Goal: Register for event/course

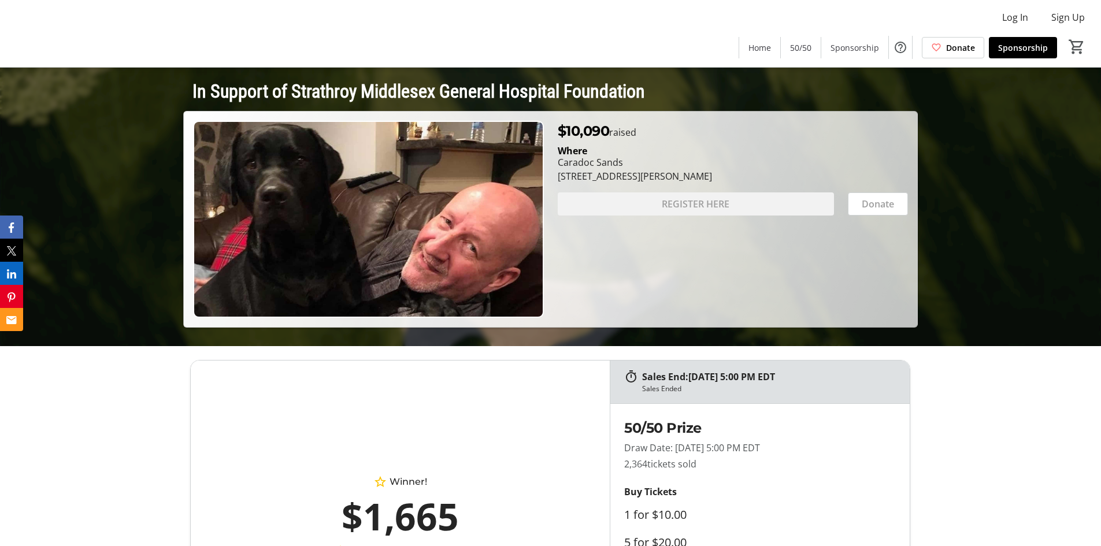
scroll to position [58, 0]
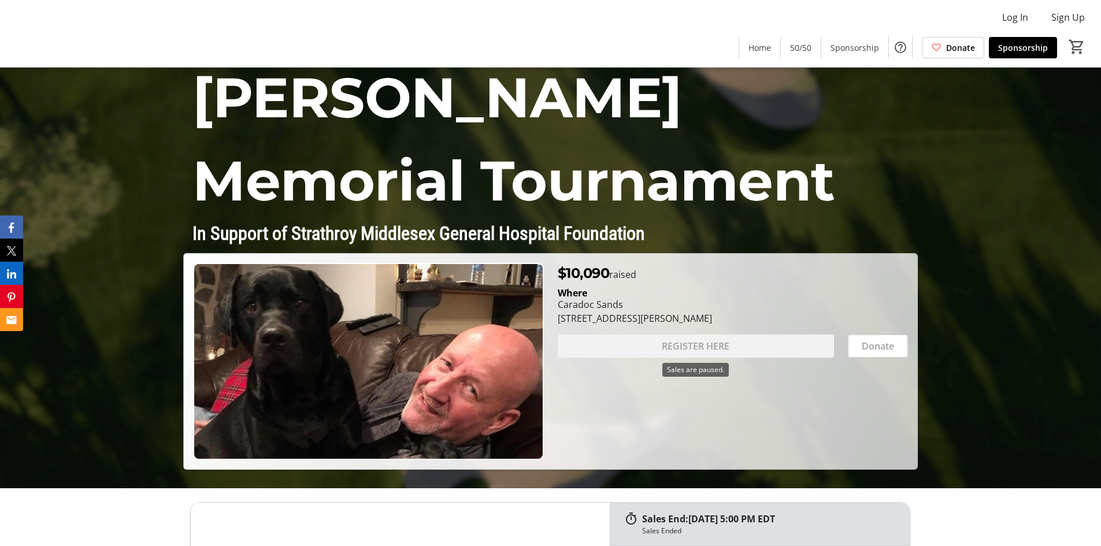
click at [715, 343] on div "REGISTER HERE" at bounding box center [696, 346] width 276 height 23
drag, startPoint x: 639, startPoint y: 273, endPoint x: 559, endPoint y: 271, distance: 80.3
click at [559, 271] on p "$10,090 raised" at bounding box center [597, 273] width 79 height 21
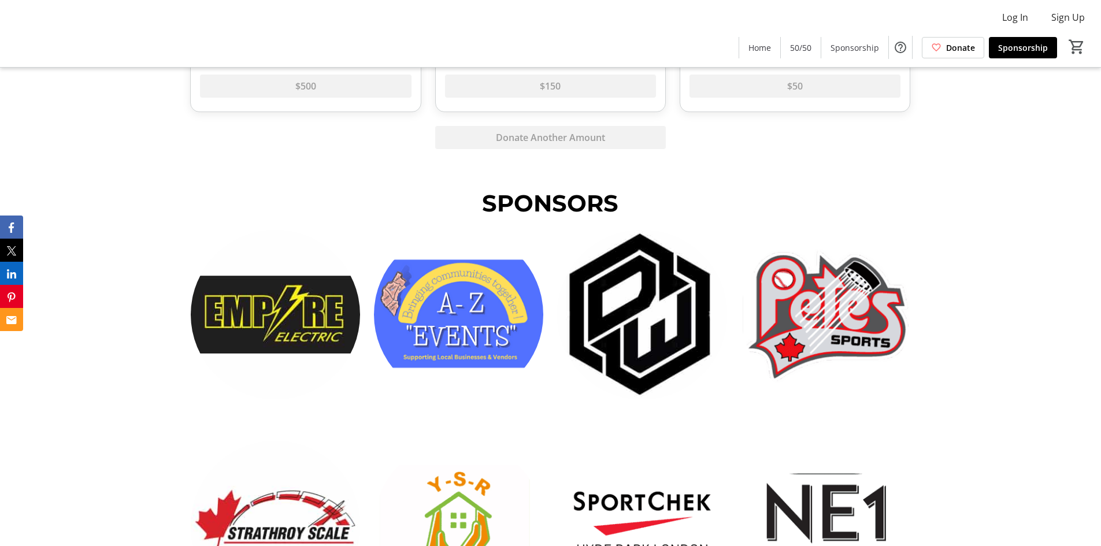
scroll to position [2515, 0]
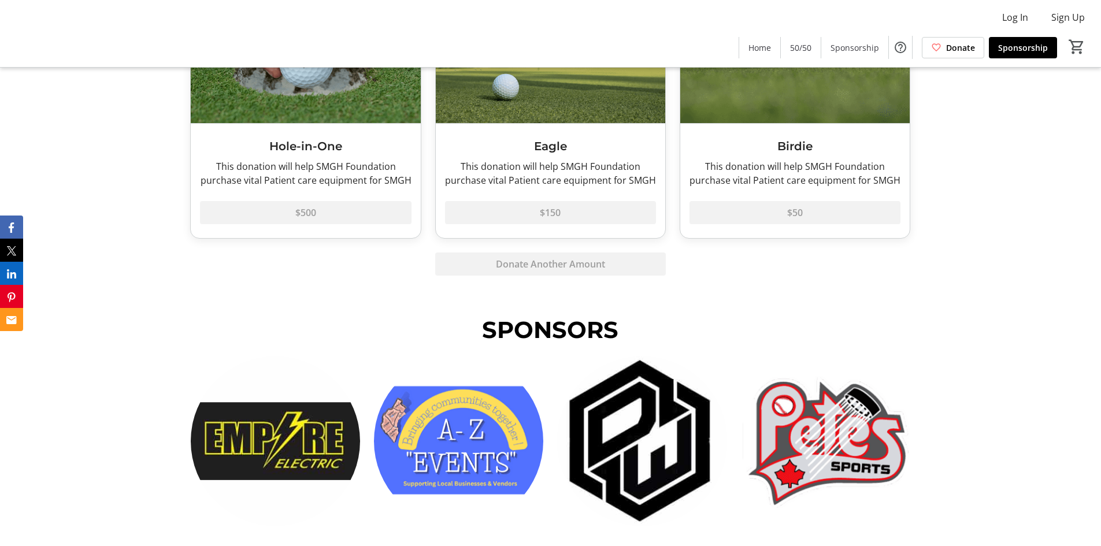
drag, startPoint x: 1105, startPoint y: 298, endPoint x: 1071, endPoint y: 190, distance: 113.3
click at [1071, 190] on div "Steen Sr. Memorial Tournament In Support of Strathroy Middlesex General Hospita…" at bounding box center [550, 355] width 1101 height 5740
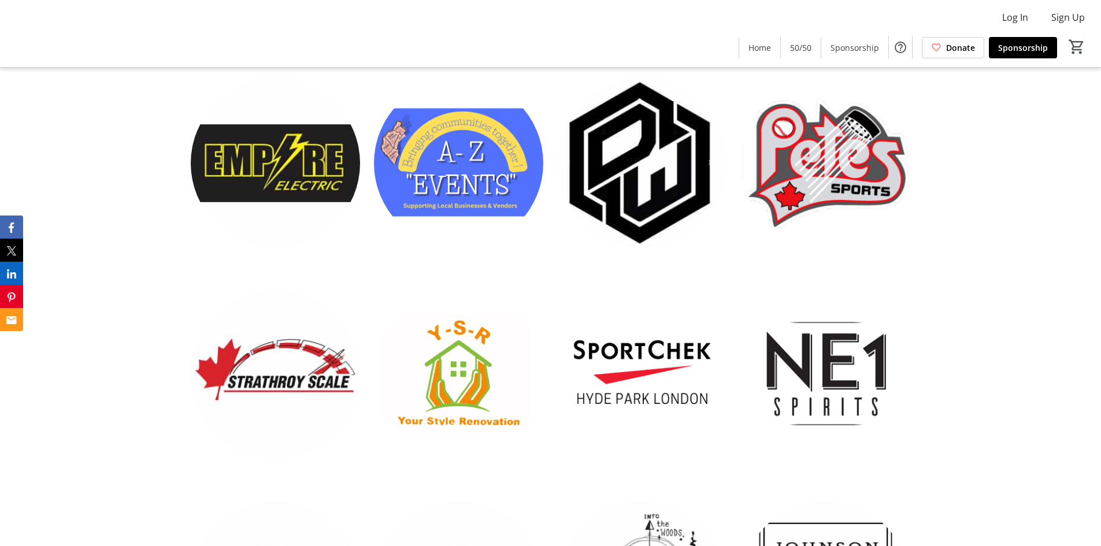
scroll to position [2748, 0]
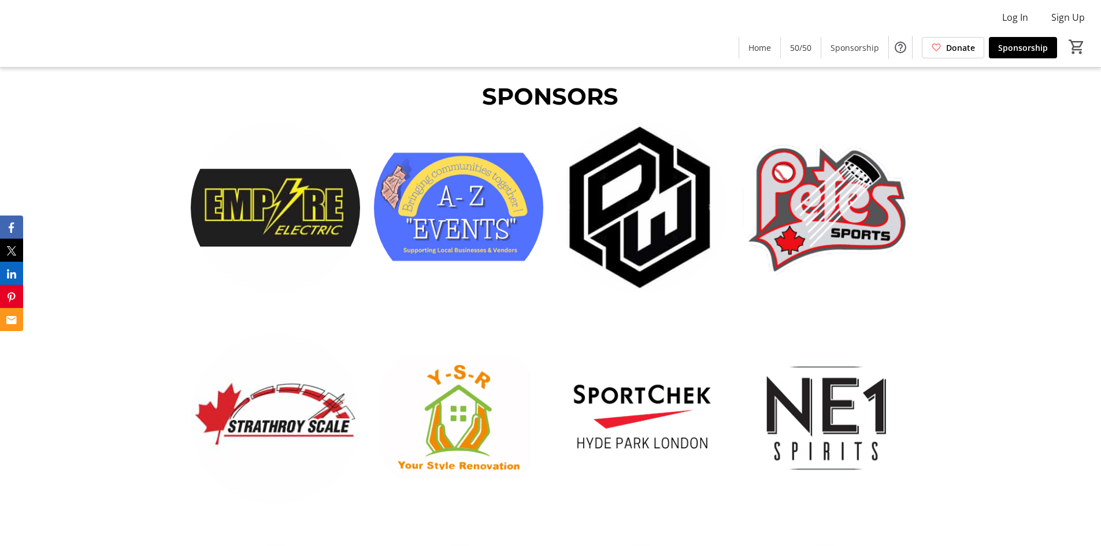
click at [851, 394] on img at bounding box center [825, 418] width 169 height 169
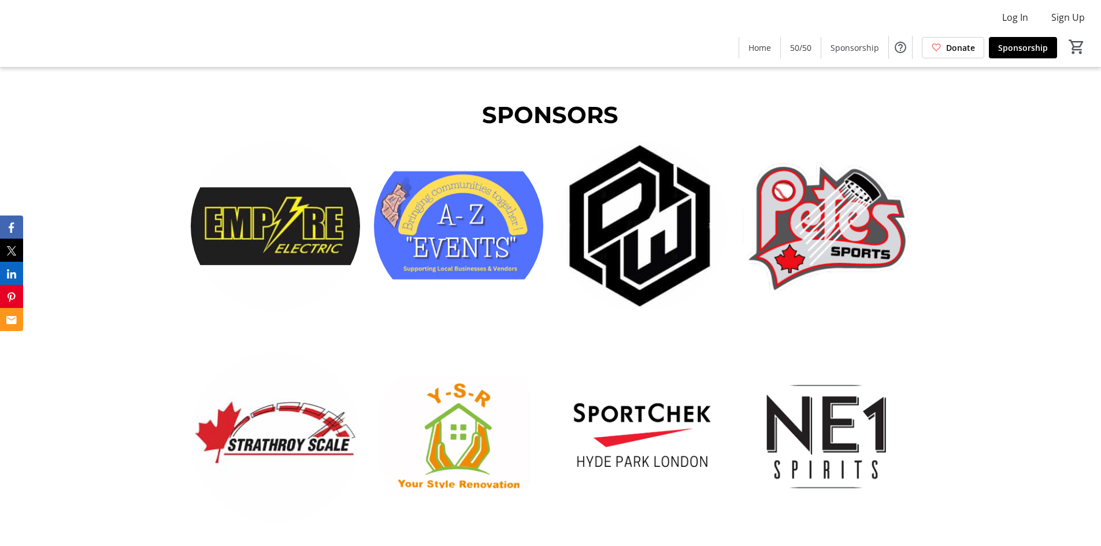
scroll to position [2742, 0]
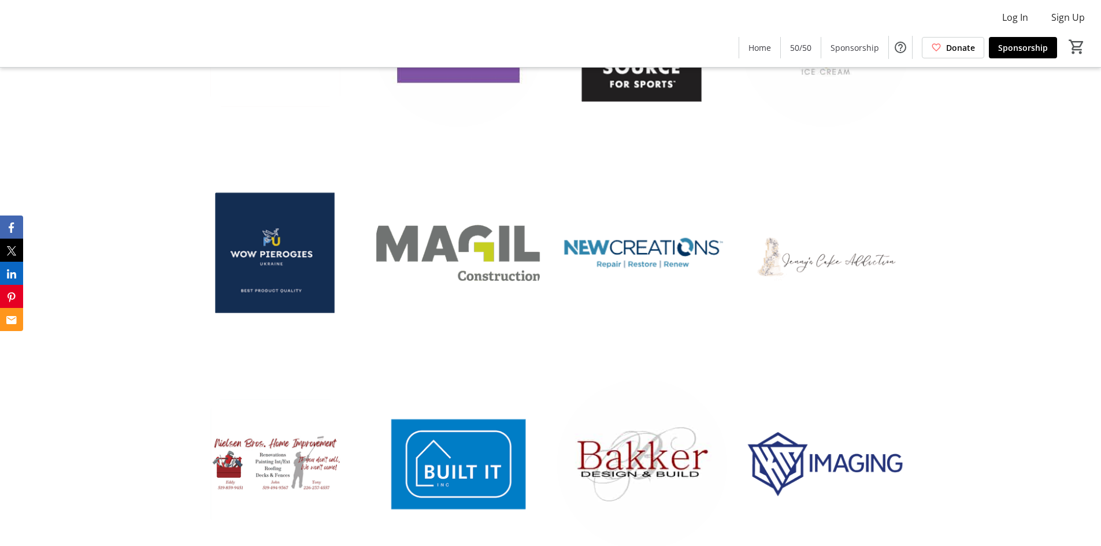
scroll to position [4809, 0]
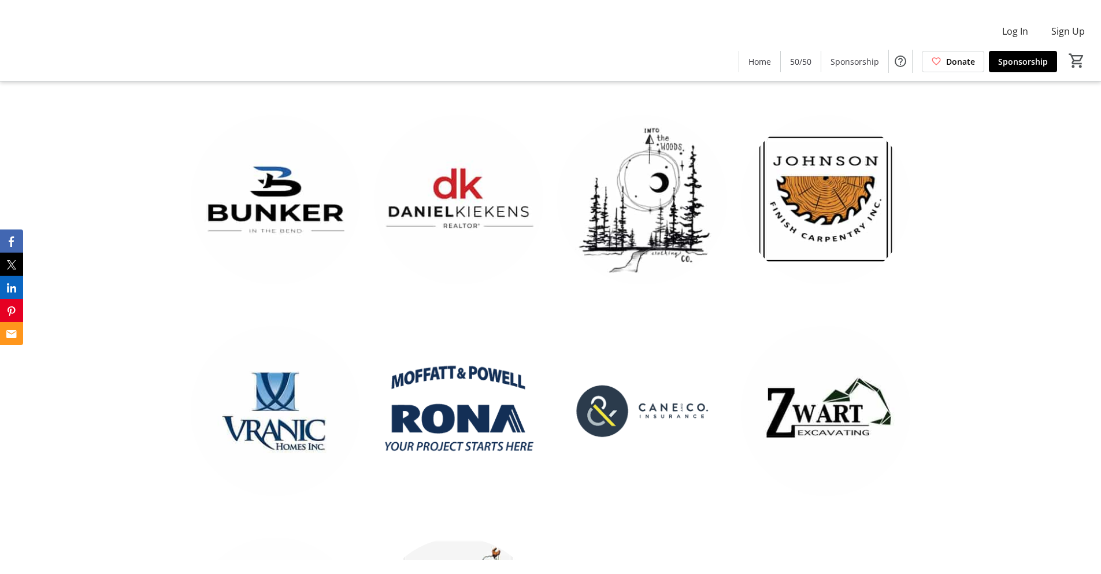
scroll to position [3199, 0]
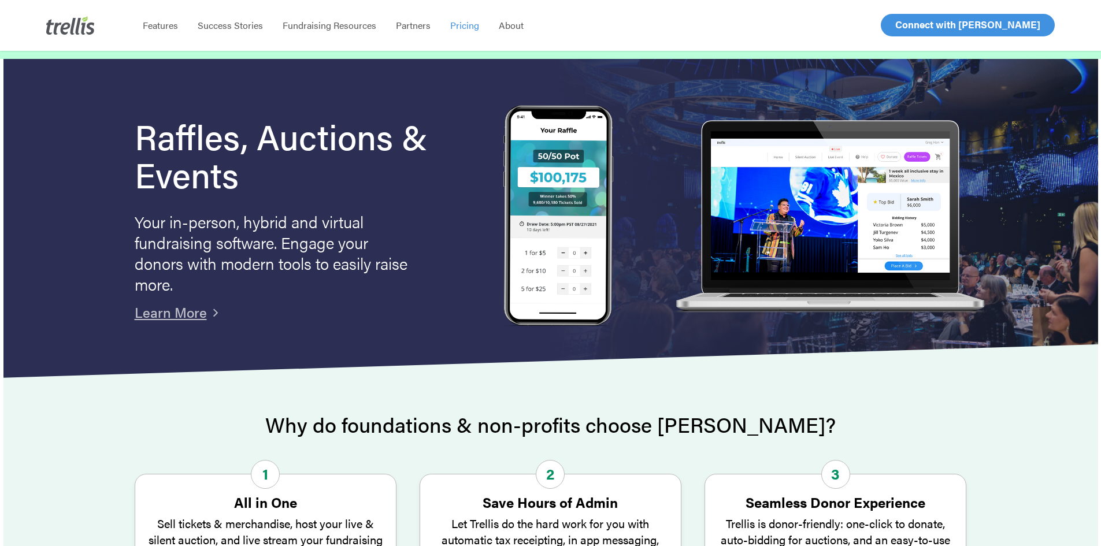
scroll to position [58, 0]
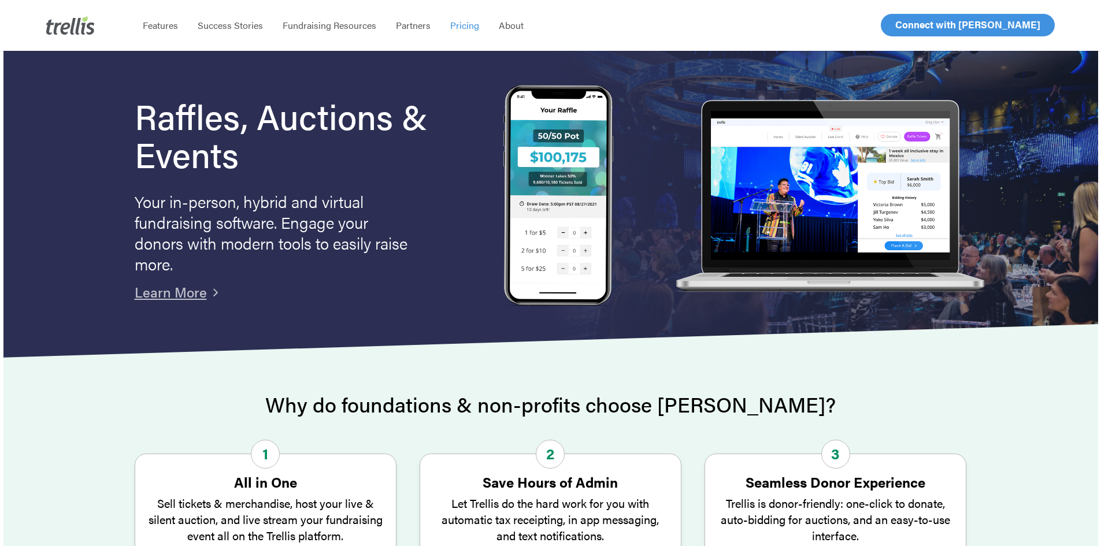
click at [452, 23] on span "Pricing" at bounding box center [464, 24] width 29 height 13
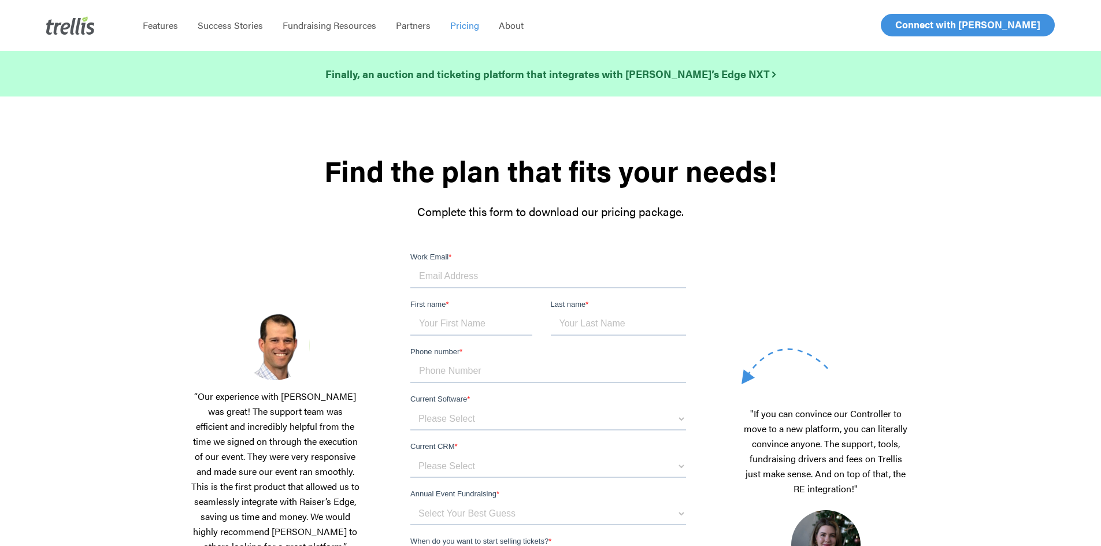
click at [461, 26] on span "Pricing" at bounding box center [464, 24] width 29 height 13
